Goal: Task Accomplishment & Management: Use online tool/utility

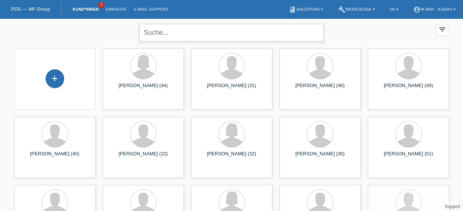
click at [197, 34] on input "text" at bounding box center [232, 32] width 184 height 17
type input "[PERSON_NAME]"
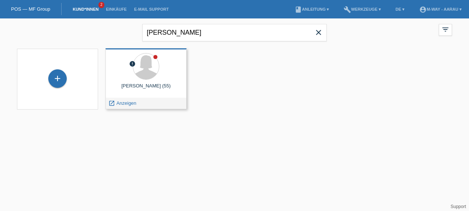
click at [126, 94] on div "[PERSON_NAME] (55)" at bounding box center [145, 89] width 69 height 12
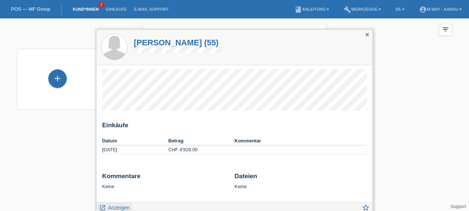
click at [121, 207] on span "Anzeigen" at bounding box center [118, 208] width 21 height 6
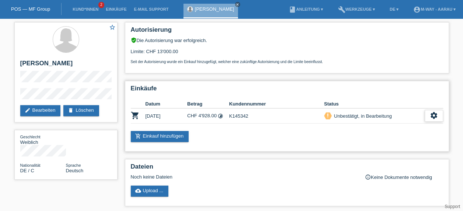
click at [437, 113] on icon "settings" at bounding box center [434, 115] width 8 height 8
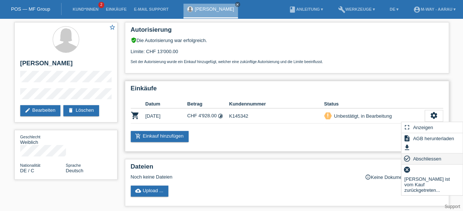
click at [432, 160] on span "Abschliessen" at bounding box center [427, 158] width 31 height 9
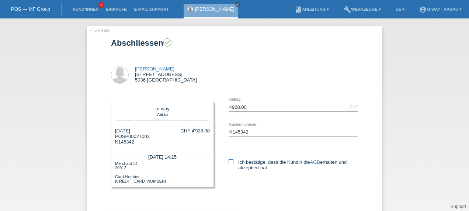
click at [228, 161] on icon at bounding box center [230, 161] width 5 height 5
click at [228, 161] on input "Ich bestätige, dass die Kundin die AGB erhalten und akzeptiert hat." at bounding box center [230, 161] width 5 height 5
checkbox input "true"
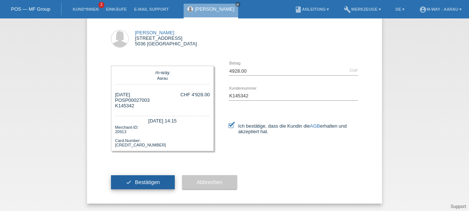
click at [147, 179] on button "check Bestätigen" at bounding box center [143, 182] width 64 height 14
